Goal: Information Seeking & Learning: Learn about a topic

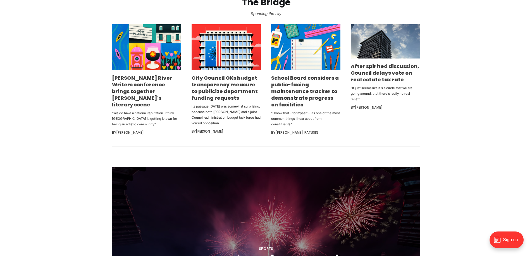
scroll to position [363, 0]
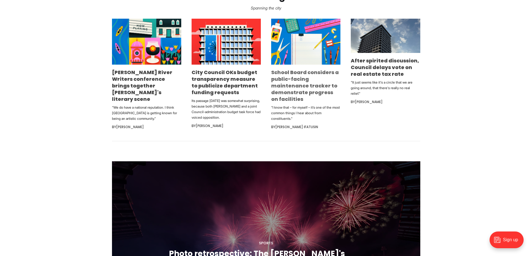
click at [314, 95] on link "School Board considers a public-facing maintenance tracker to demonstrate progr…" at bounding box center [305, 86] width 68 height 34
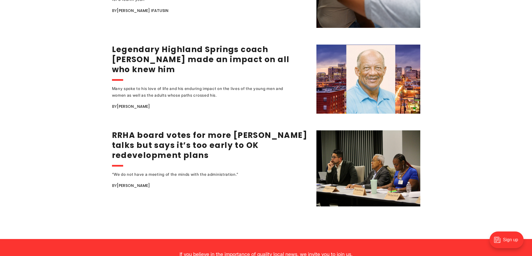
scroll to position [1088, 0]
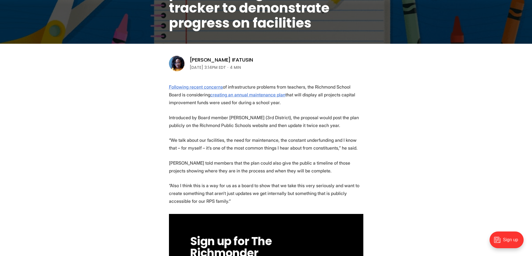
scroll to position [167, 0]
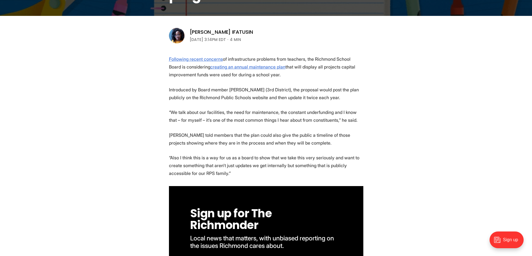
drag, startPoint x: 307, startPoint y: 59, endPoint x: 314, endPoint y: 81, distance: 22.9
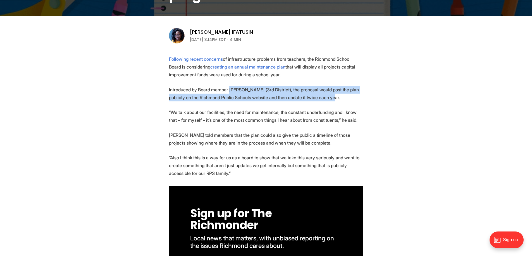
drag, startPoint x: 227, startPoint y: 88, endPoint x: 324, endPoint y: 103, distance: 98.4
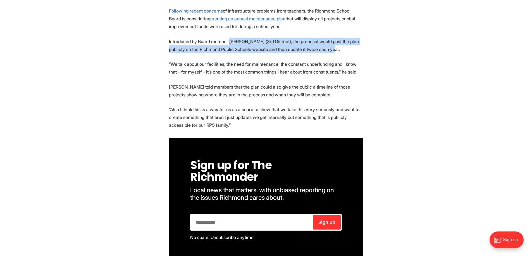
scroll to position [223, 0]
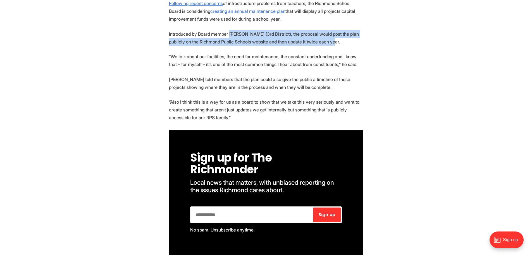
click at [276, 45] on p "Introduced by Board member [PERSON_NAME] (3rd District), the proposal would pos…" at bounding box center [266, 38] width 194 height 16
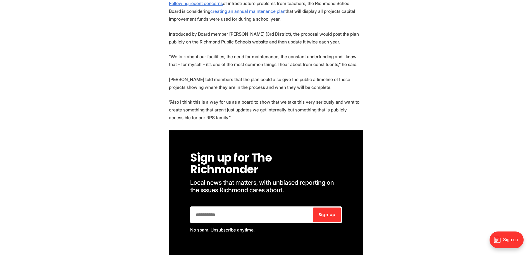
drag, startPoint x: 181, startPoint y: 58, endPoint x: 357, endPoint y: 66, distance: 175.7
click at [357, 66] on p "“We talk about our facilities, the need for maintenance, the constant underfund…" at bounding box center [266, 61] width 194 height 16
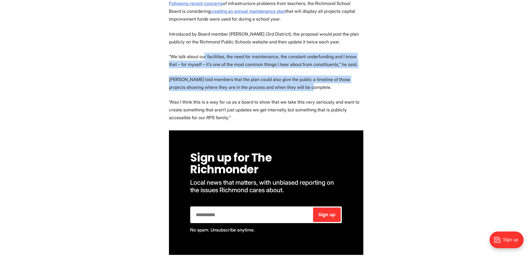
drag, startPoint x: 203, startPoint y: 56, endPoint x: 300, endPoint y: 91, distance: 103.4
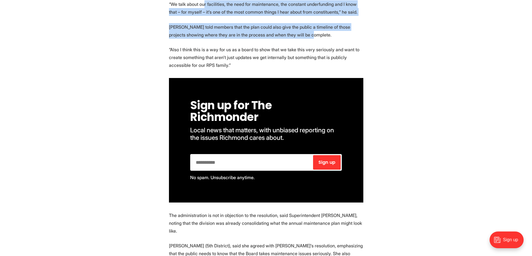
scroll to position [279, 0]
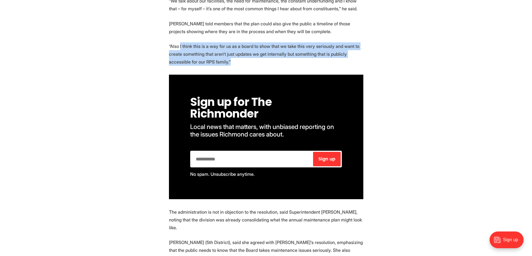
drag, startPoint x: 180, startPoint y: 43, endPoint x: 258, endPoint y: 59, distance: 78.8
click at [258, 59] on p "“Also I think this is a way for us as a board to show that we take this very se…" at bounding box center [266, 53] width 194 height 23
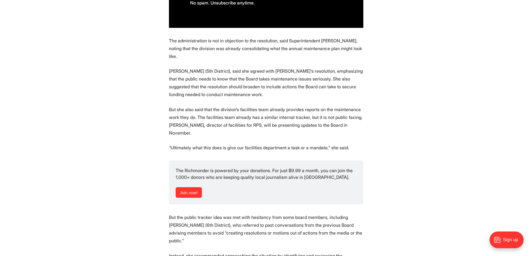
scroll to position [474, 0]
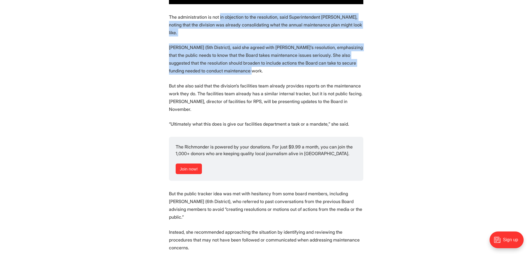
drag, startPoint x: 219, startPoint y: 17, endPoint x: 345, endPoint y: 71, distance: 137.3
click at [345, 71] on section "Following recent concerns of infrastructure problems from teachers, the Richmon…" at bounding box center [266, 232] width 532 height 969
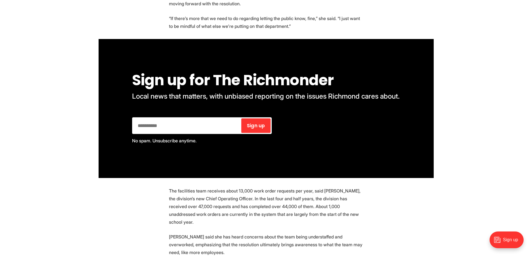
scroll to position [837, 0]
